Goal: Complete application form

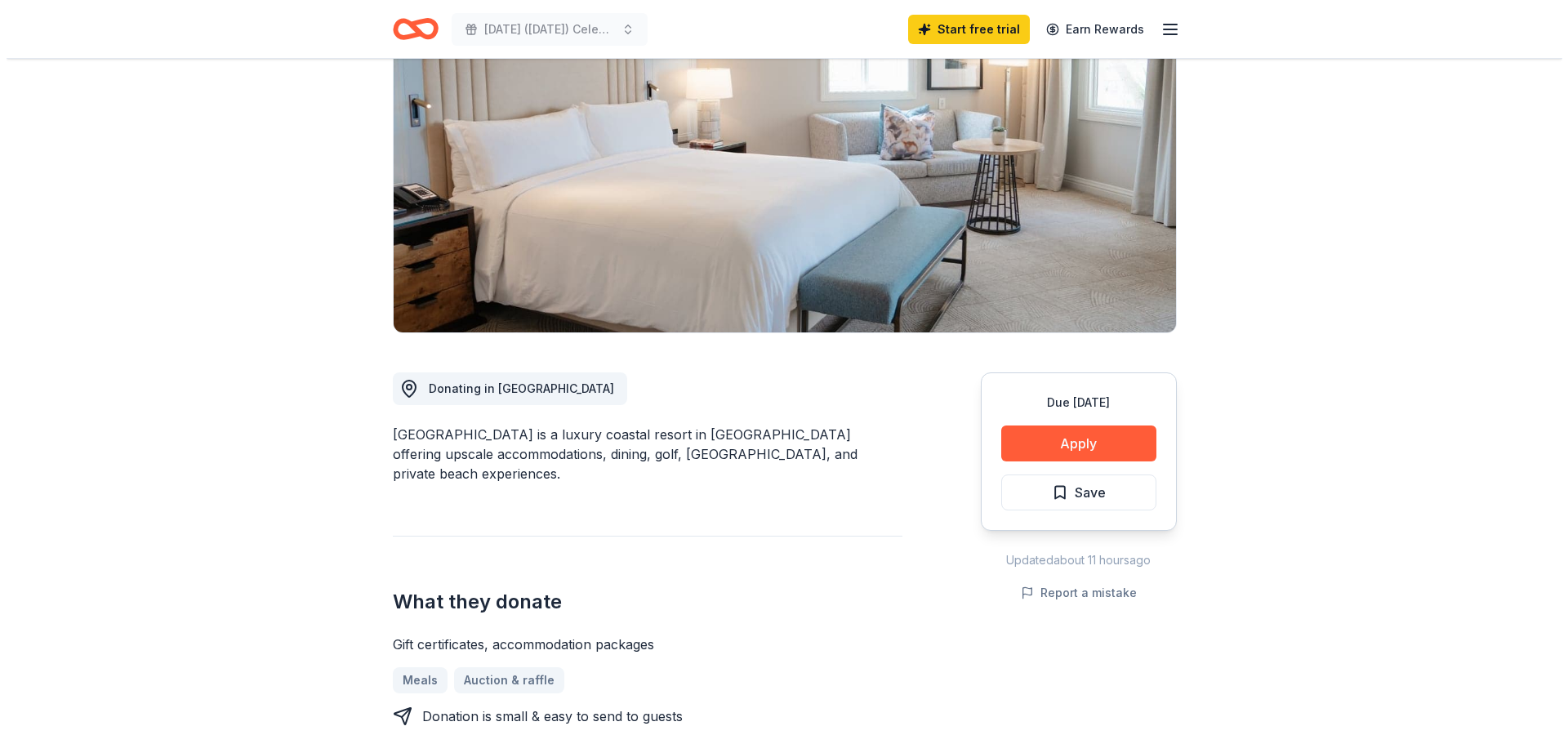
scroll to position [245, 0]
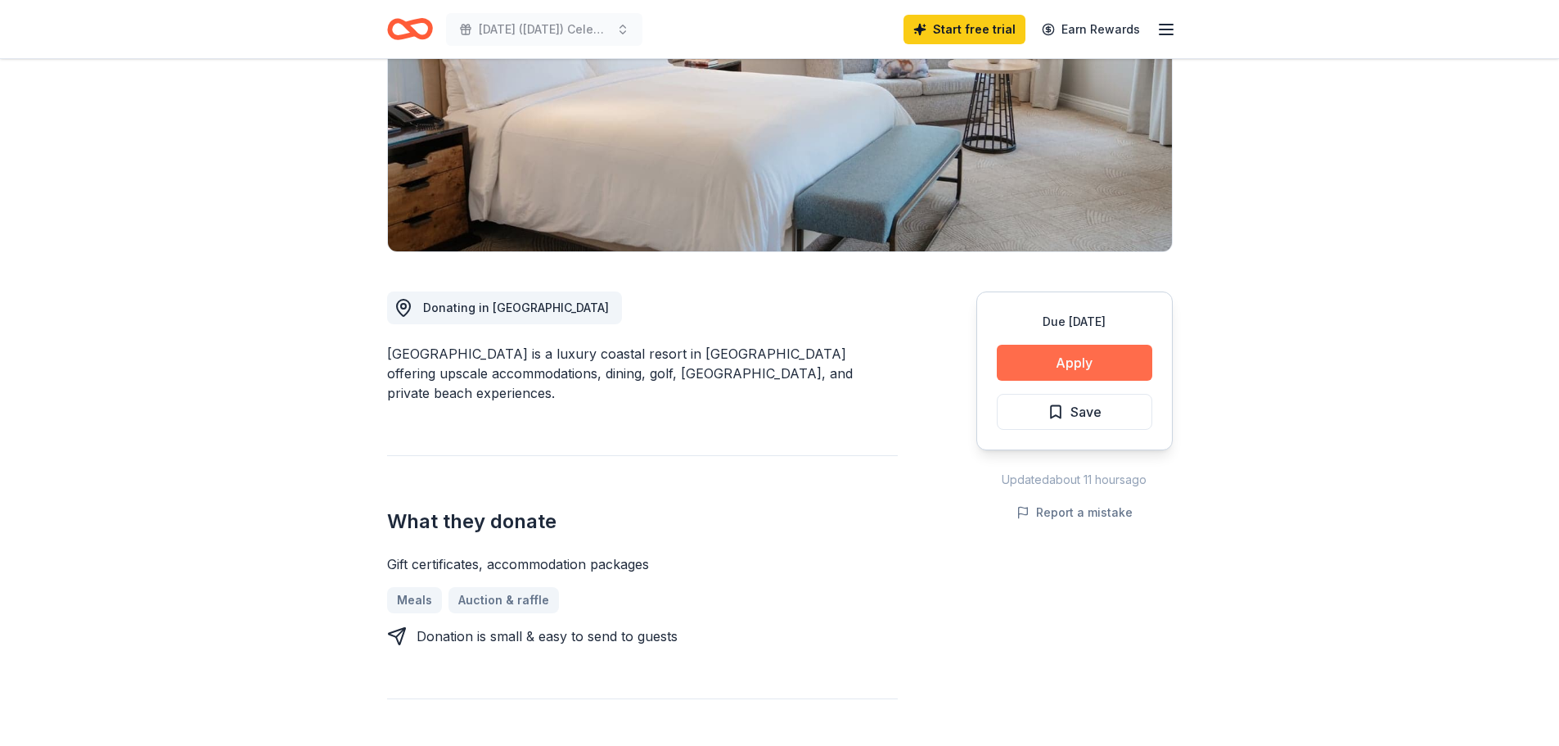
click at [1067, 357] on button "Apply" at bounding box center [1075, 363] width 156 height 36
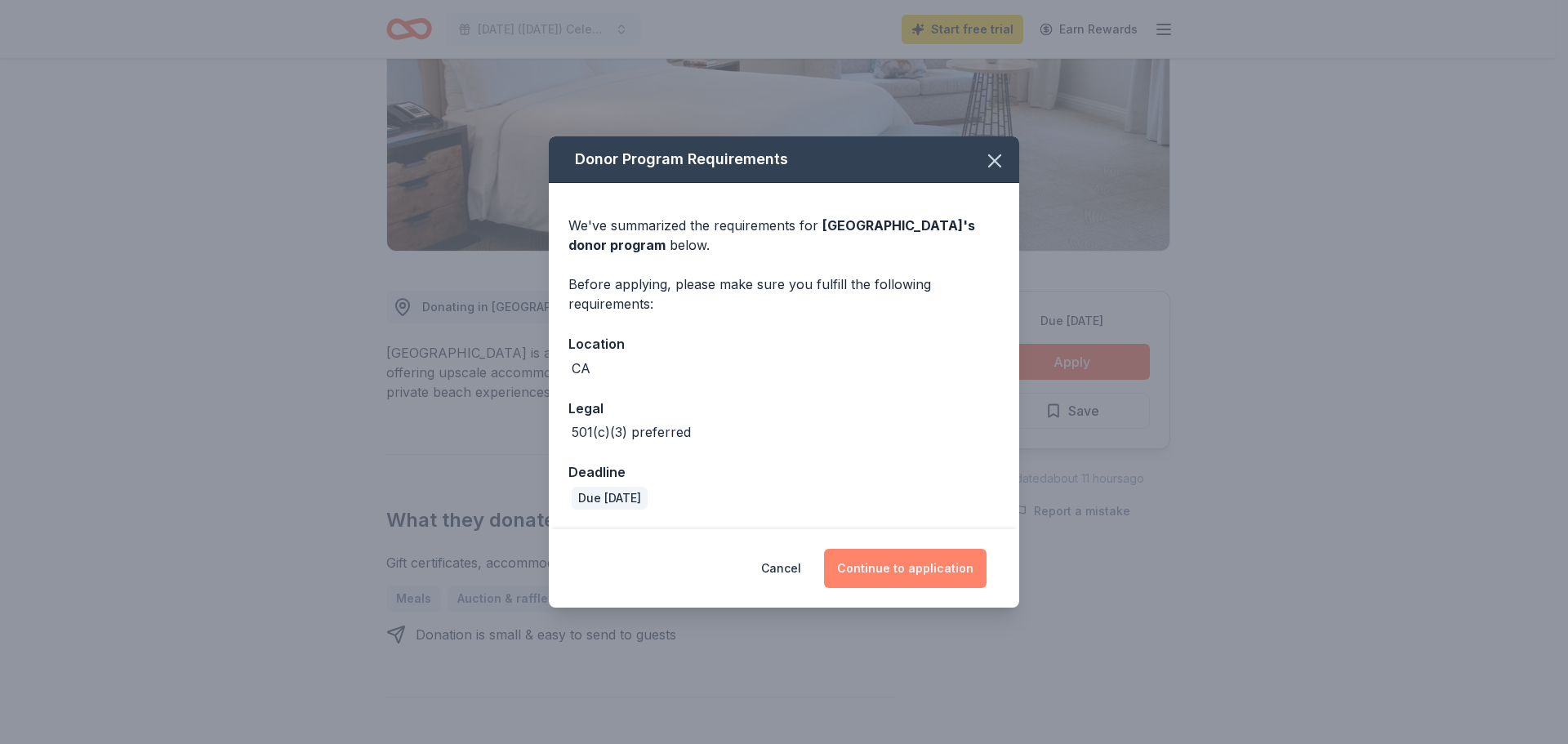
click at [906, 570] on button "Continue to application" at bounding box center [905, 567] width 163 height 39
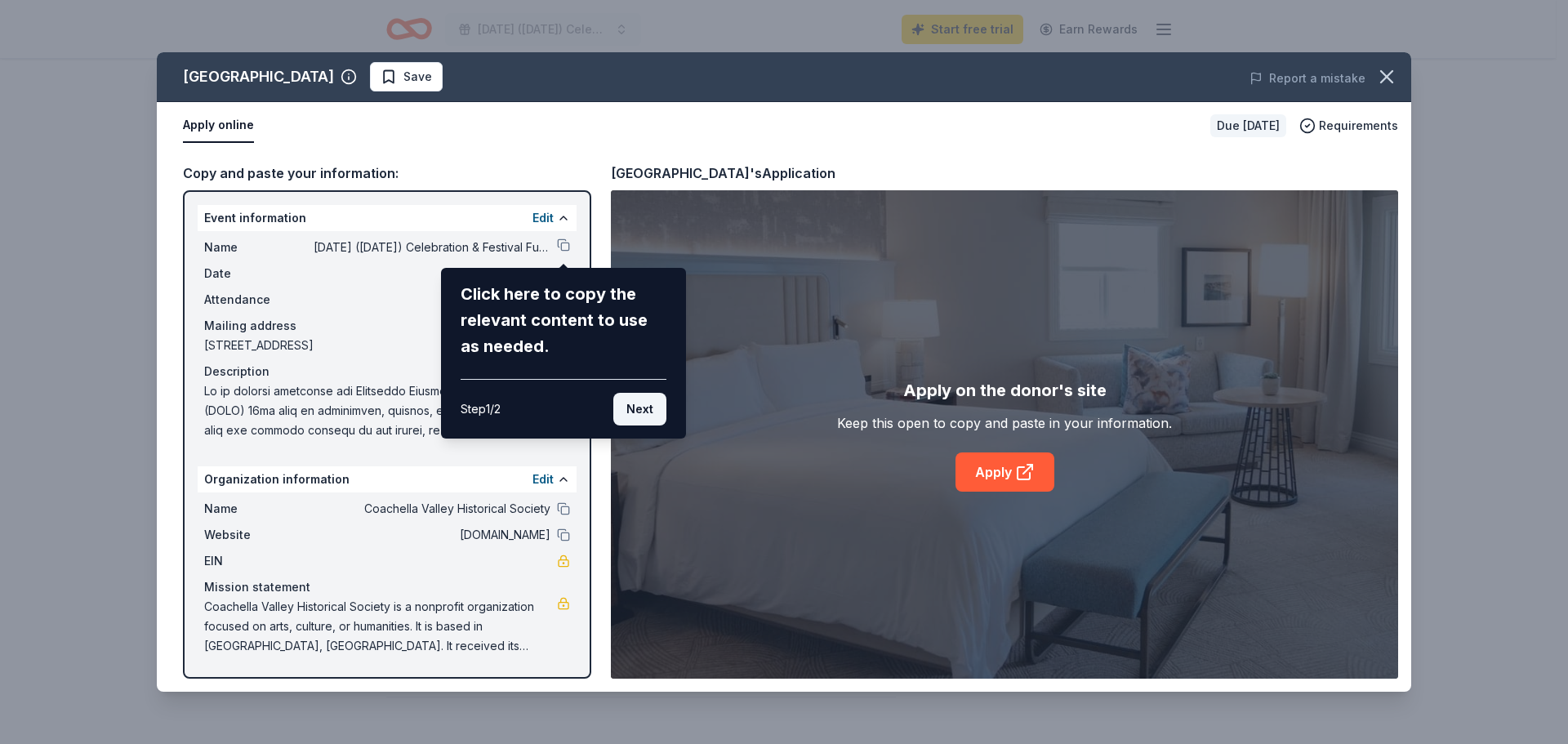
click at [635, 406] on button "Next" at bounding box center [639, 409] width 53 height 33
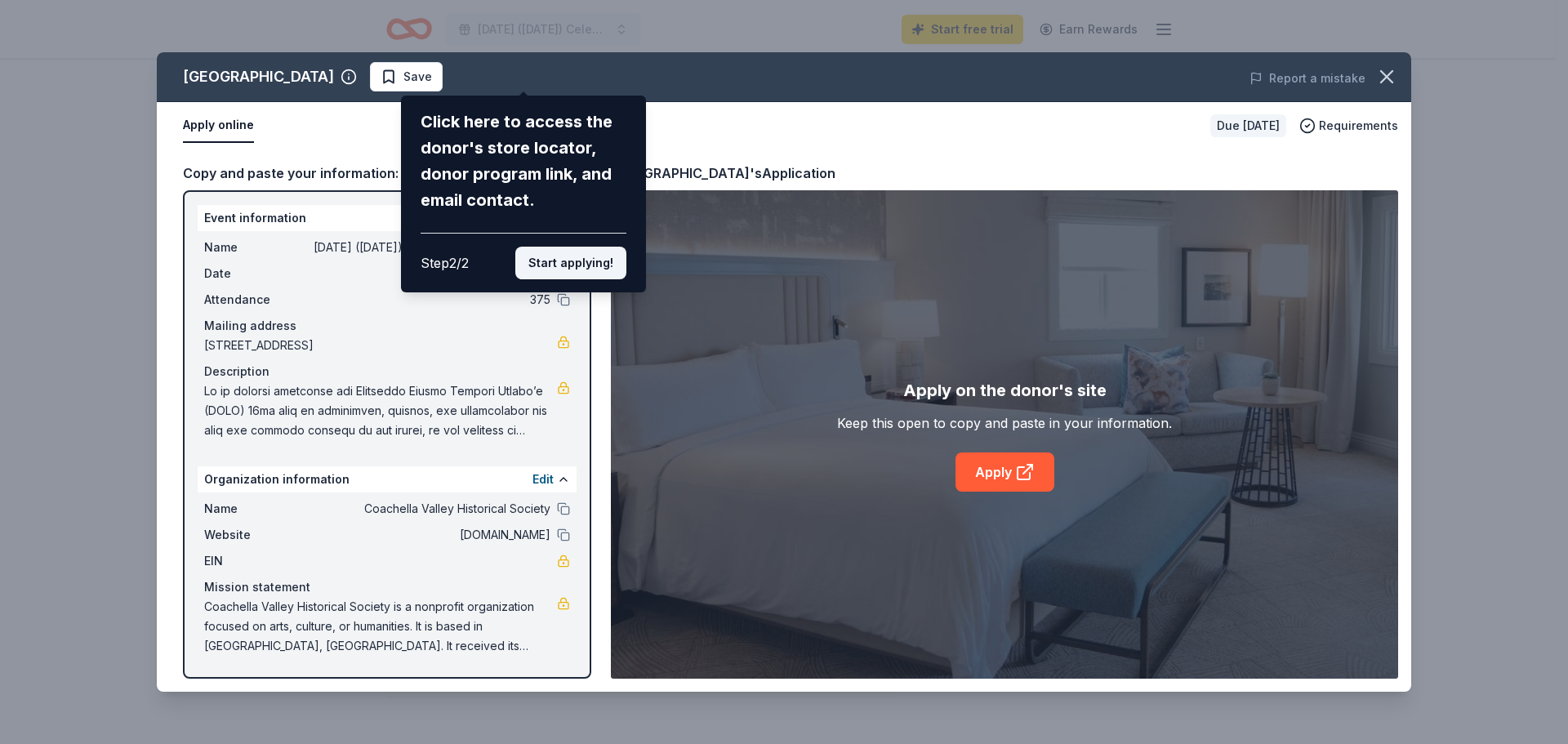
click at [578, 254] on button "Start applying!" at bounding box center [570, 262] width 111 height 33
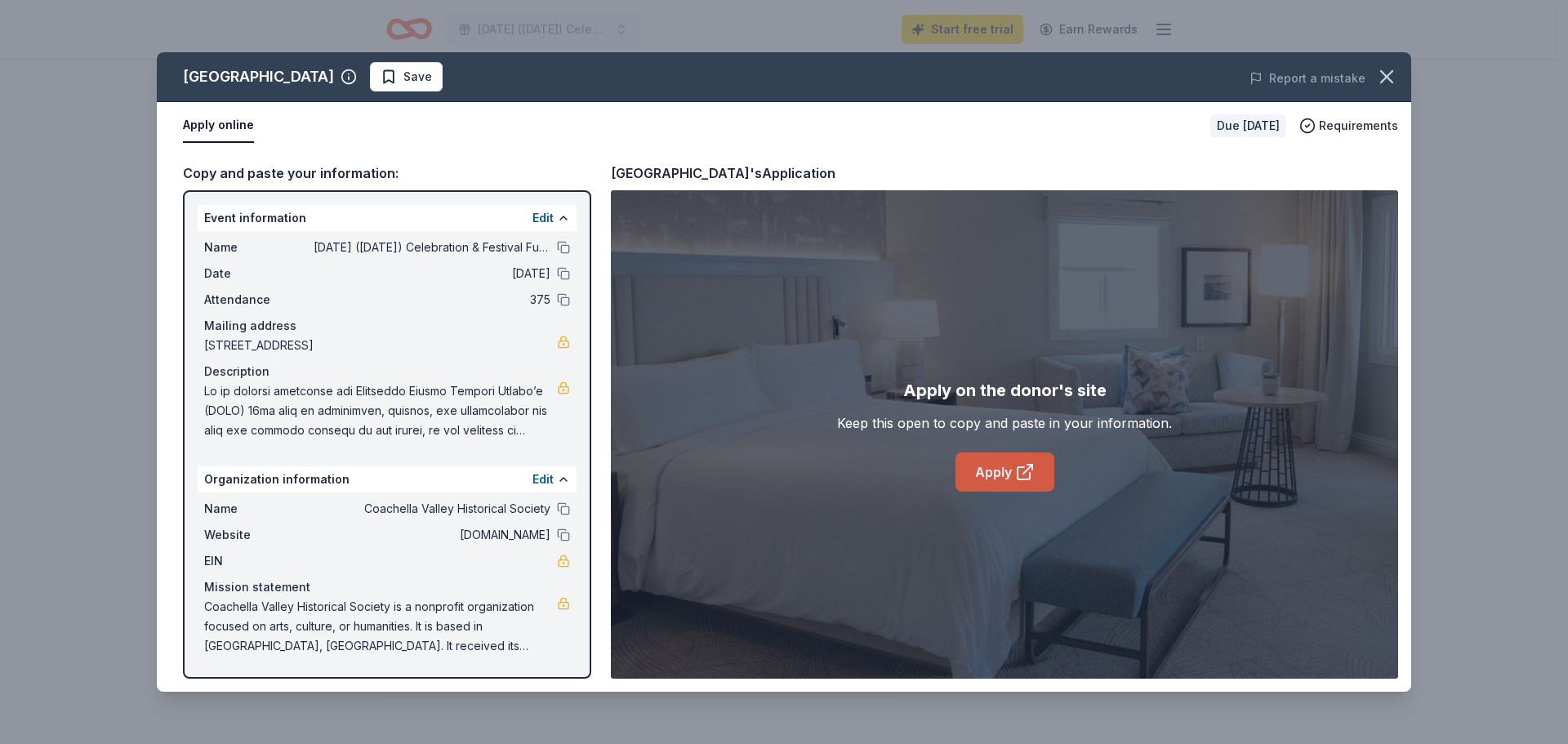
click at [1005, 472] on link "Apply" at bounding box center [1004, 471] width 99 height 39
click at [1021, 469] on icon at bounding box center [1024, 472] width 20 height 20
click at [221, 121] on button "Apply online" at bounding box center [217, 126] width 71 height 34
click at [1347, 124] on span "Requirements" at bounding box center [1358, 126] width 79 height 20
click at [1003, 471] on link "Apply" at bounding box center [1004, 471] width 99 height 39
